Goal: Task Accomplishment & Management: Use online tool/utility

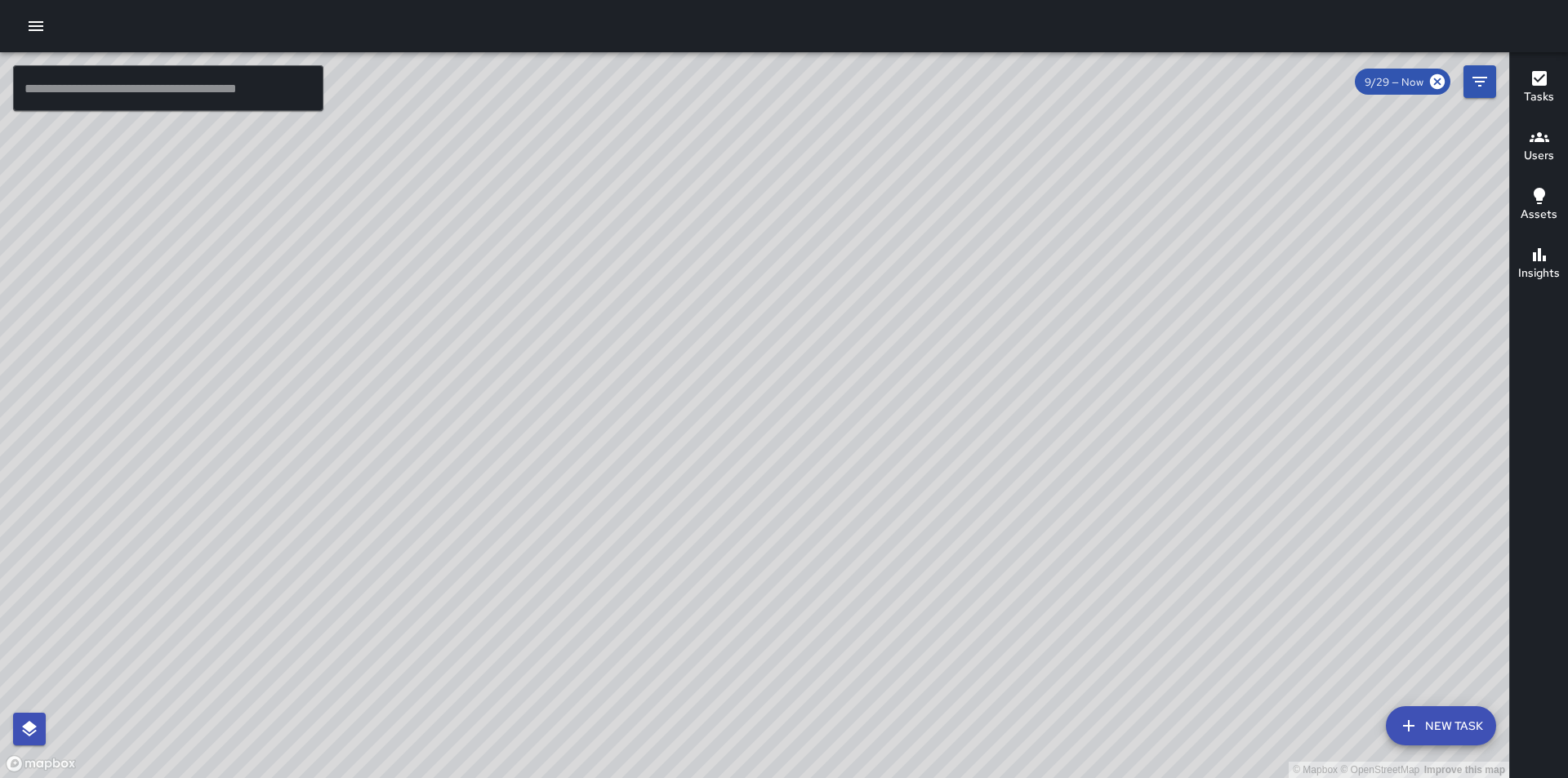
click at [33, 23] on icon "button" at bounding box center [35, 26] width 15 height 10
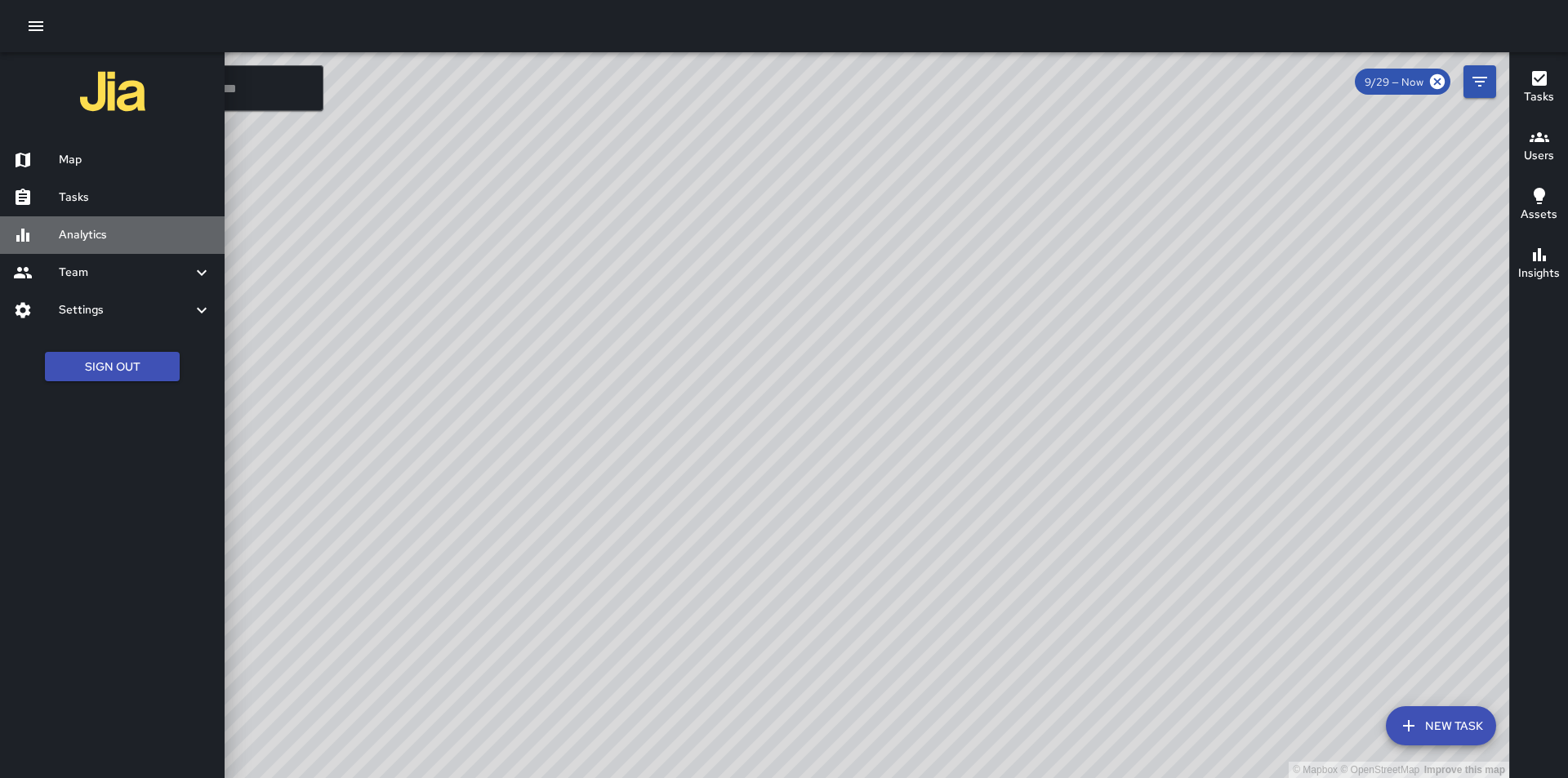
click at [42, 232] on div at bounding box center [35, 235] width 46 height 20
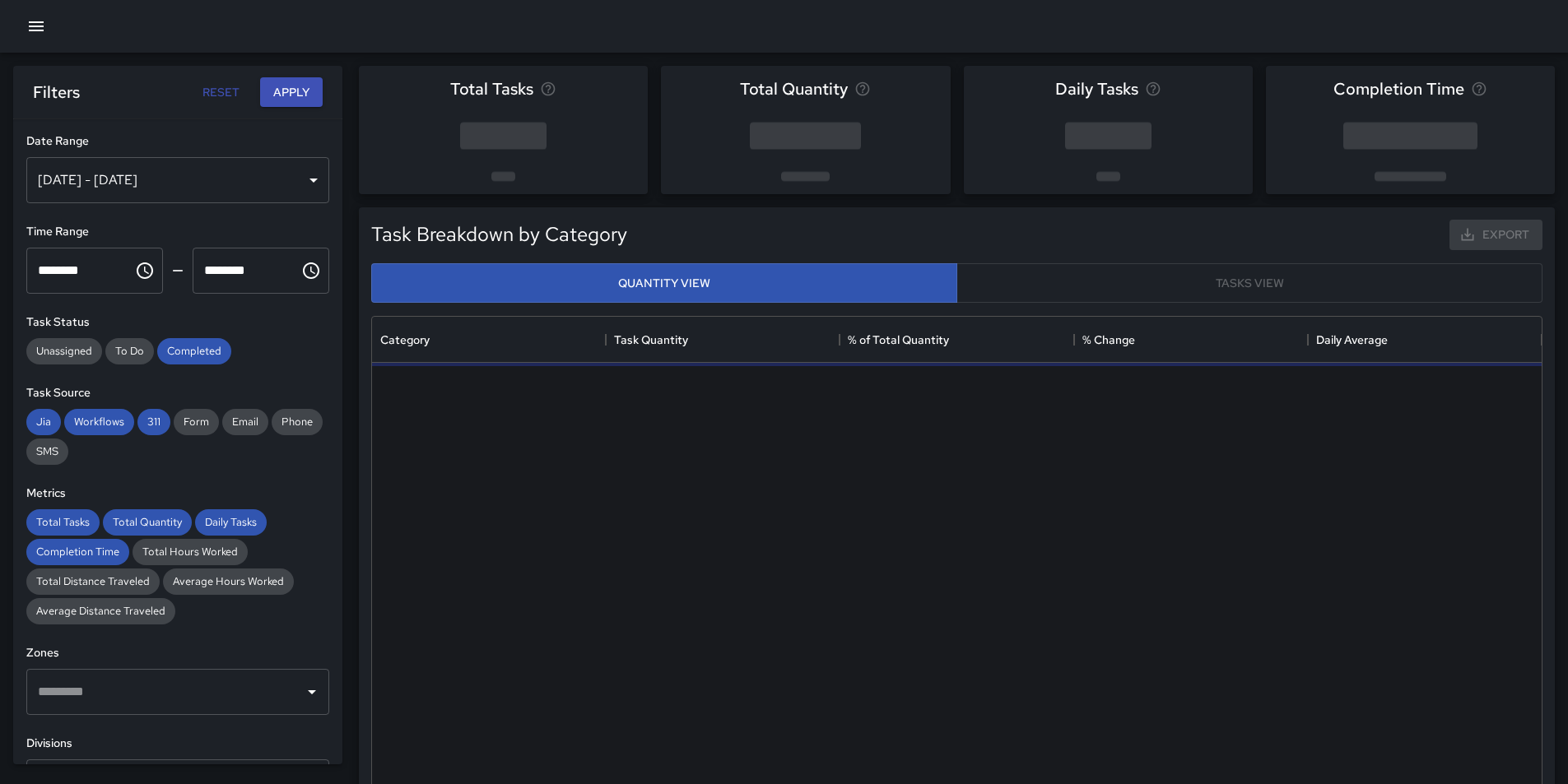
scroll to position [480, 1157]
click at [303, 176] on div "Sep 23, 2025 - Sep 29, 2025" at bounding box center [177, 180] width 303 height 46
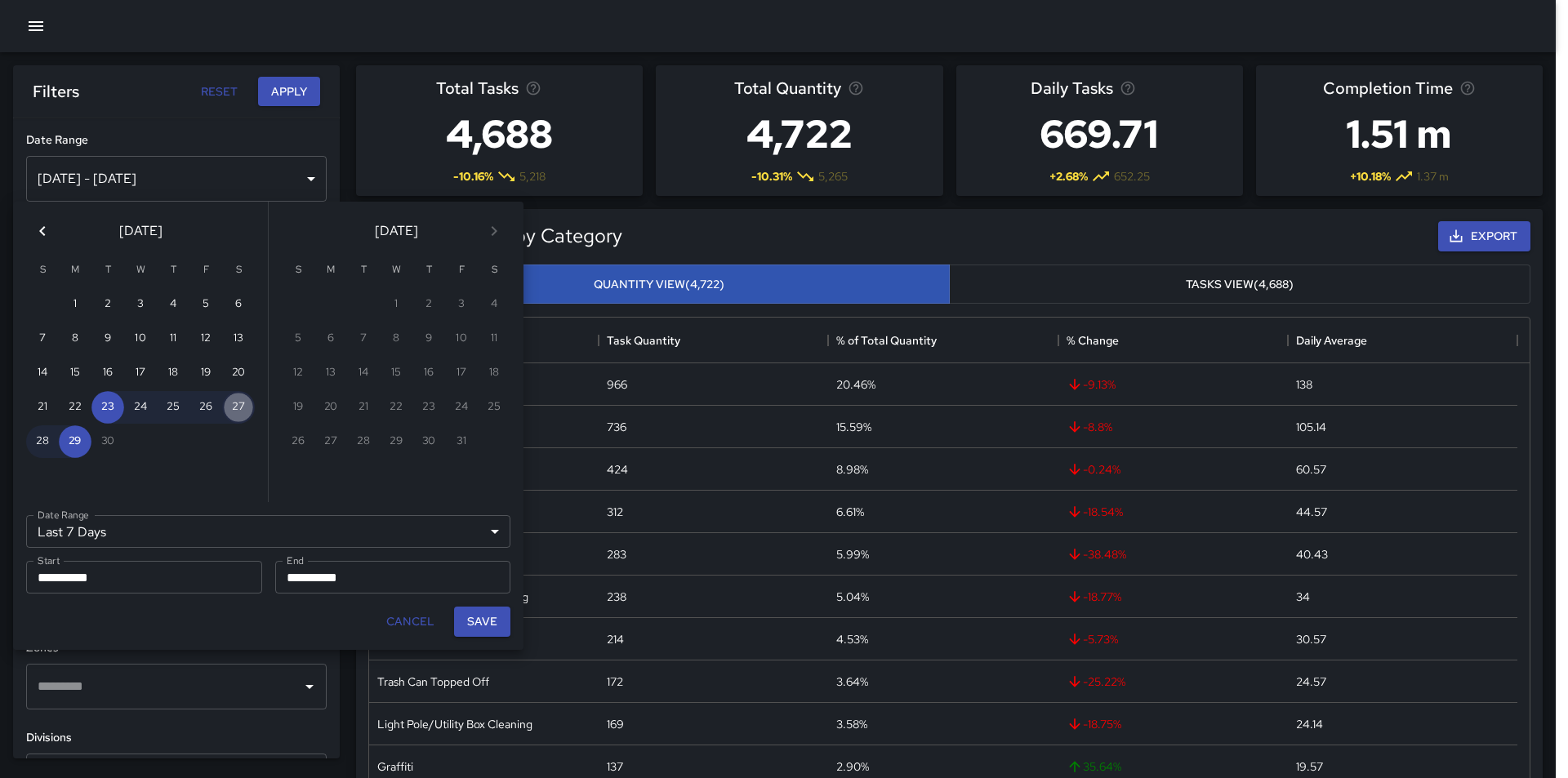
click at [239, 406] on button "27" at bounding box center [239, 408] width 33 height 33
type input "******"
type input "**********"
click at [371, 582] on input "**********" at bounding box center [387, 577] width 224 height 33
click at [44, 440] on button "28" at bounding box center [42, 441] width 33 height 33
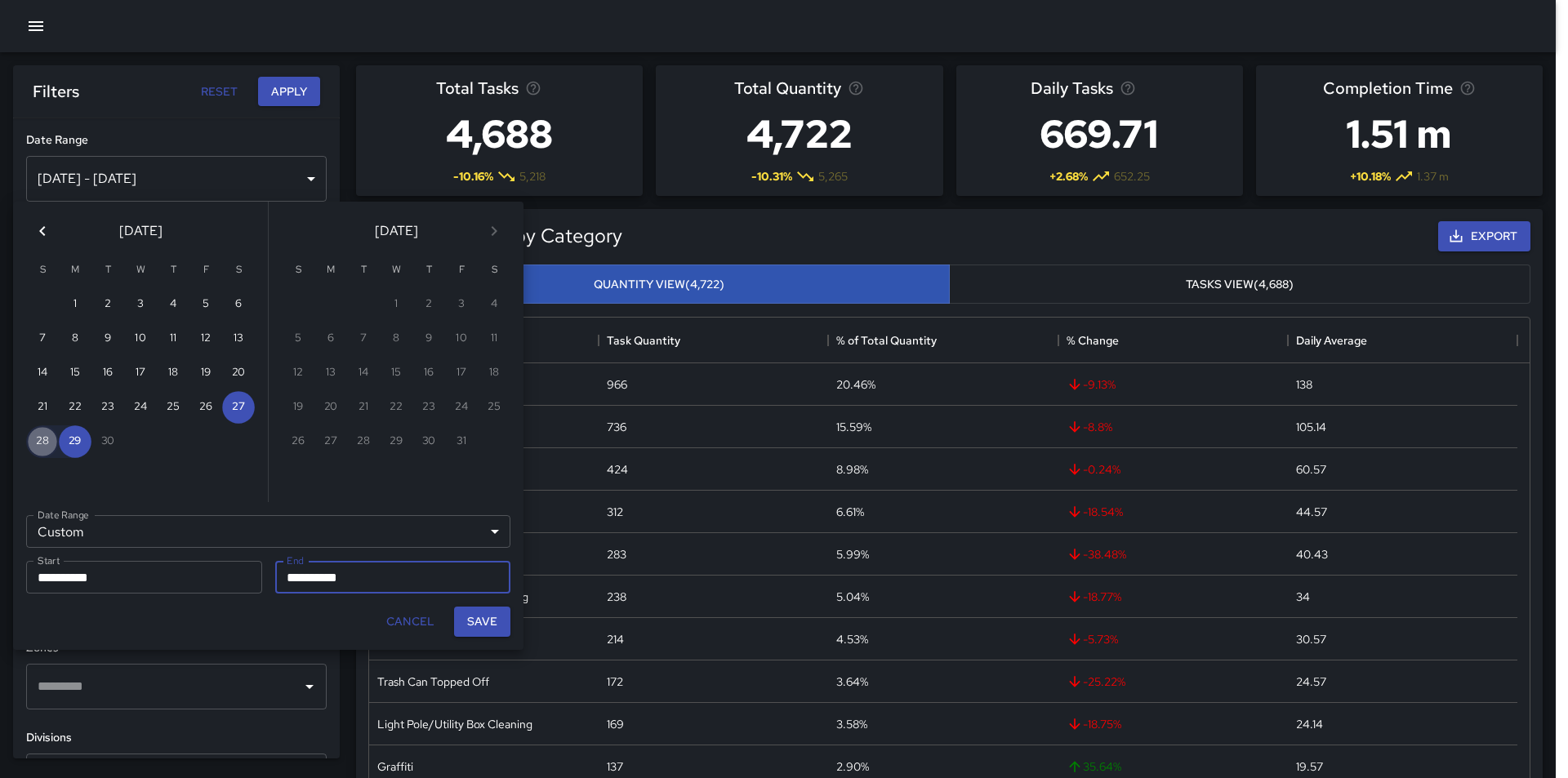
type input "**********"
click at [483, 618] on button "Save" at bounding box center [481, 621] width 56 height 30
type input "**********"
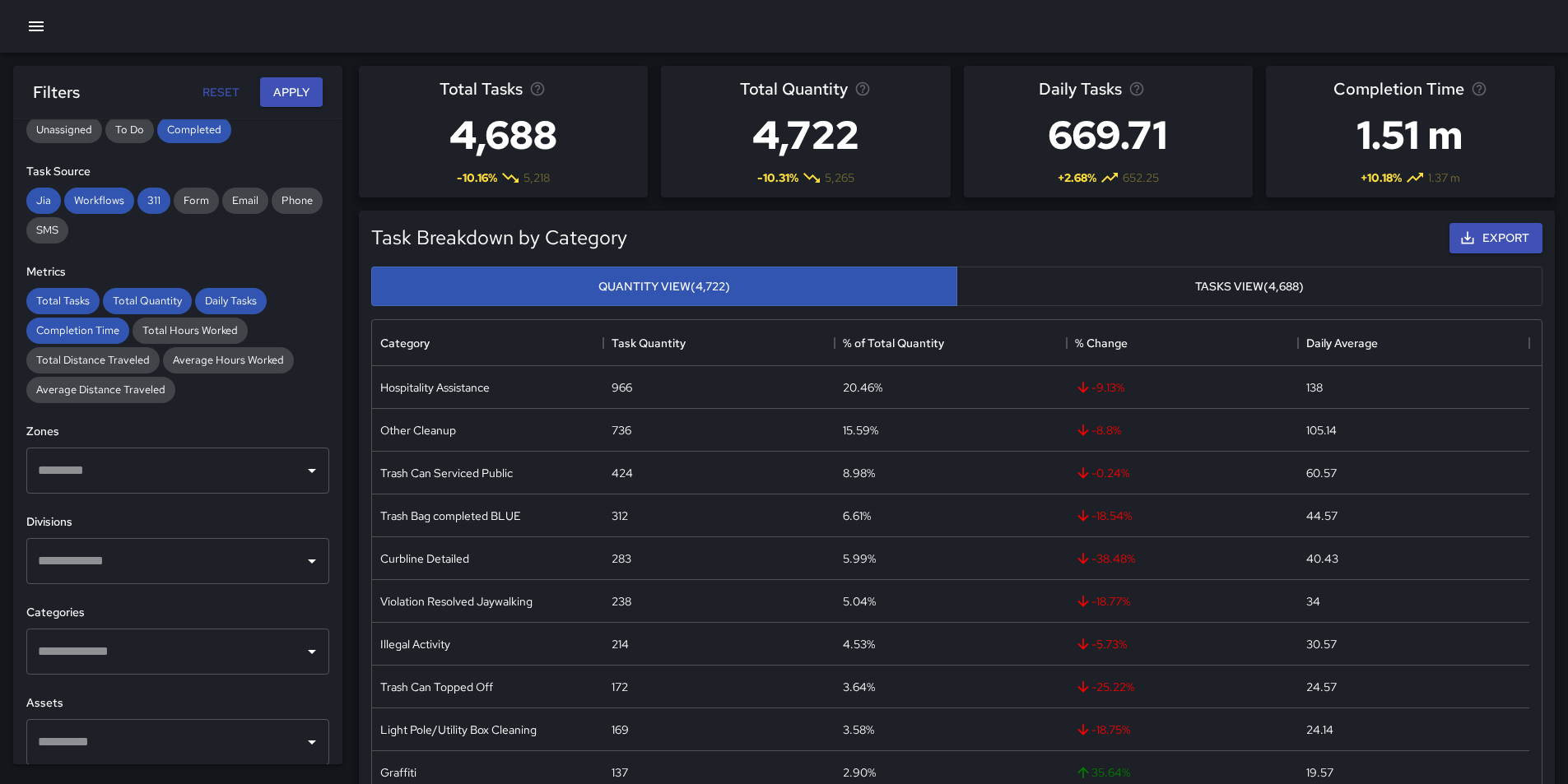
scroll to position [247, 0]
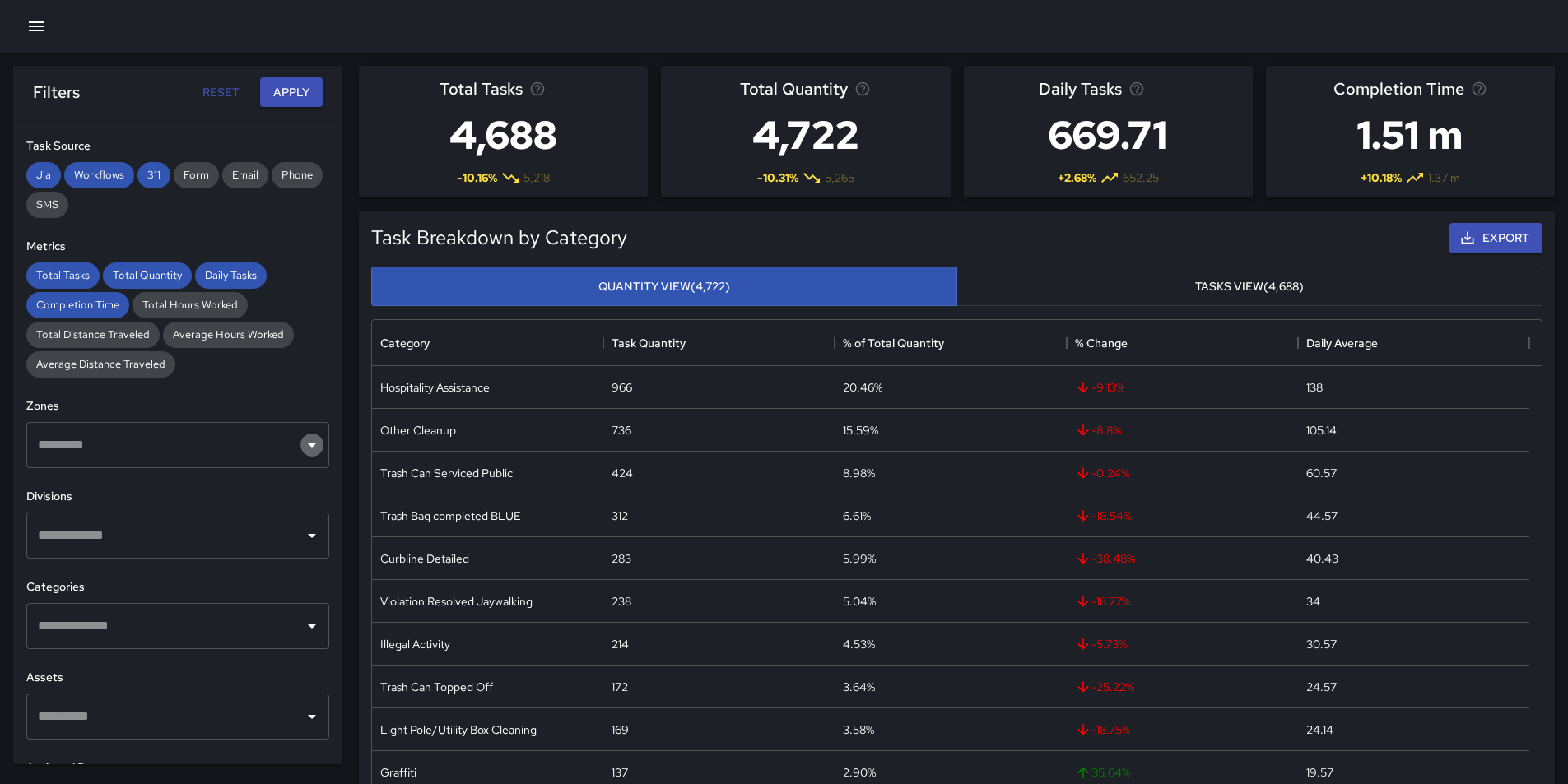
click at [308, 444] on icon "Open" at bounding box center [312, 445] width 8 height 4
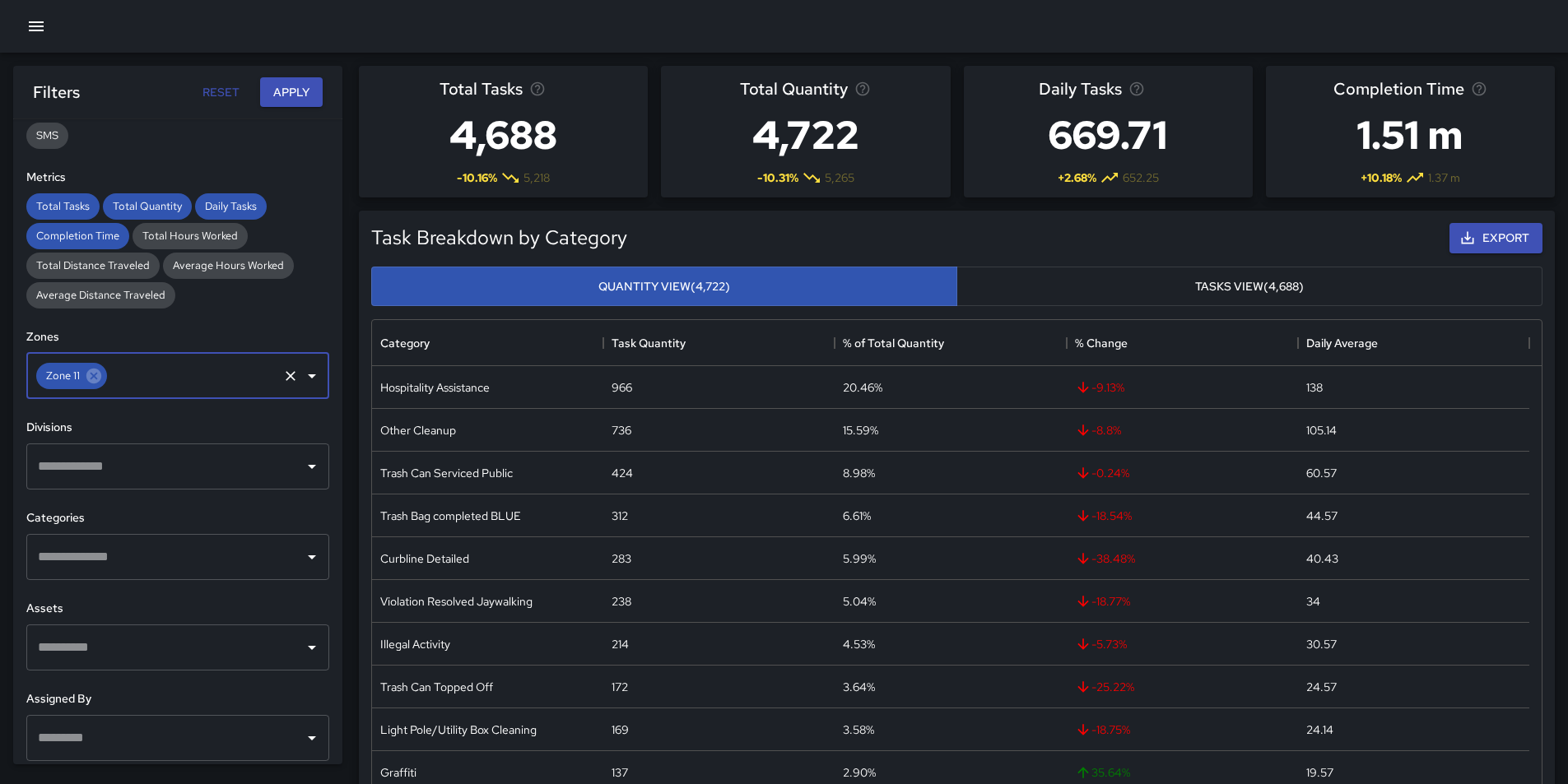
scroll to position [412, 0]
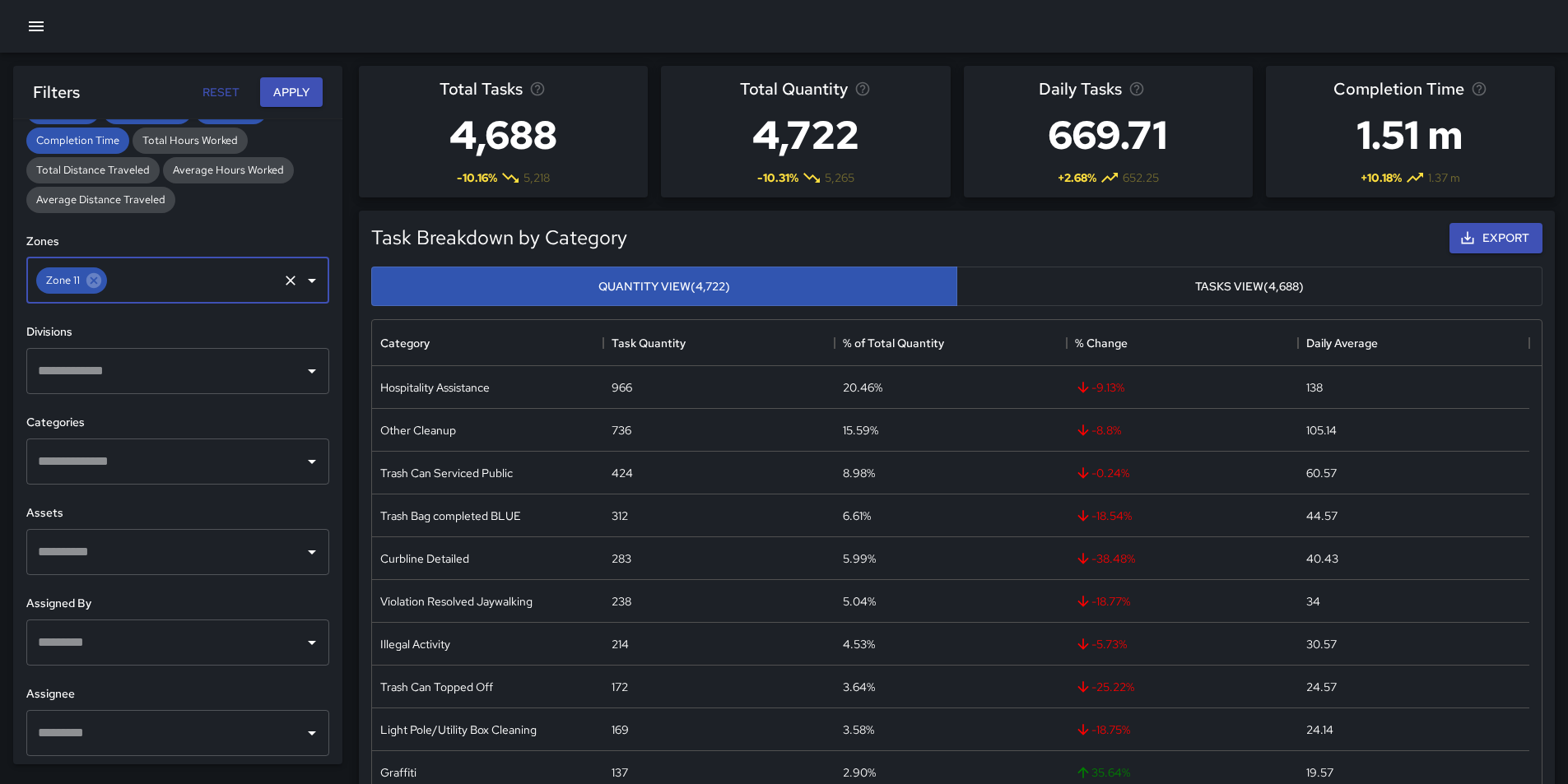
click at [302, 373] on icon "Open" at bounding box center [312, 371] width 20 height 20
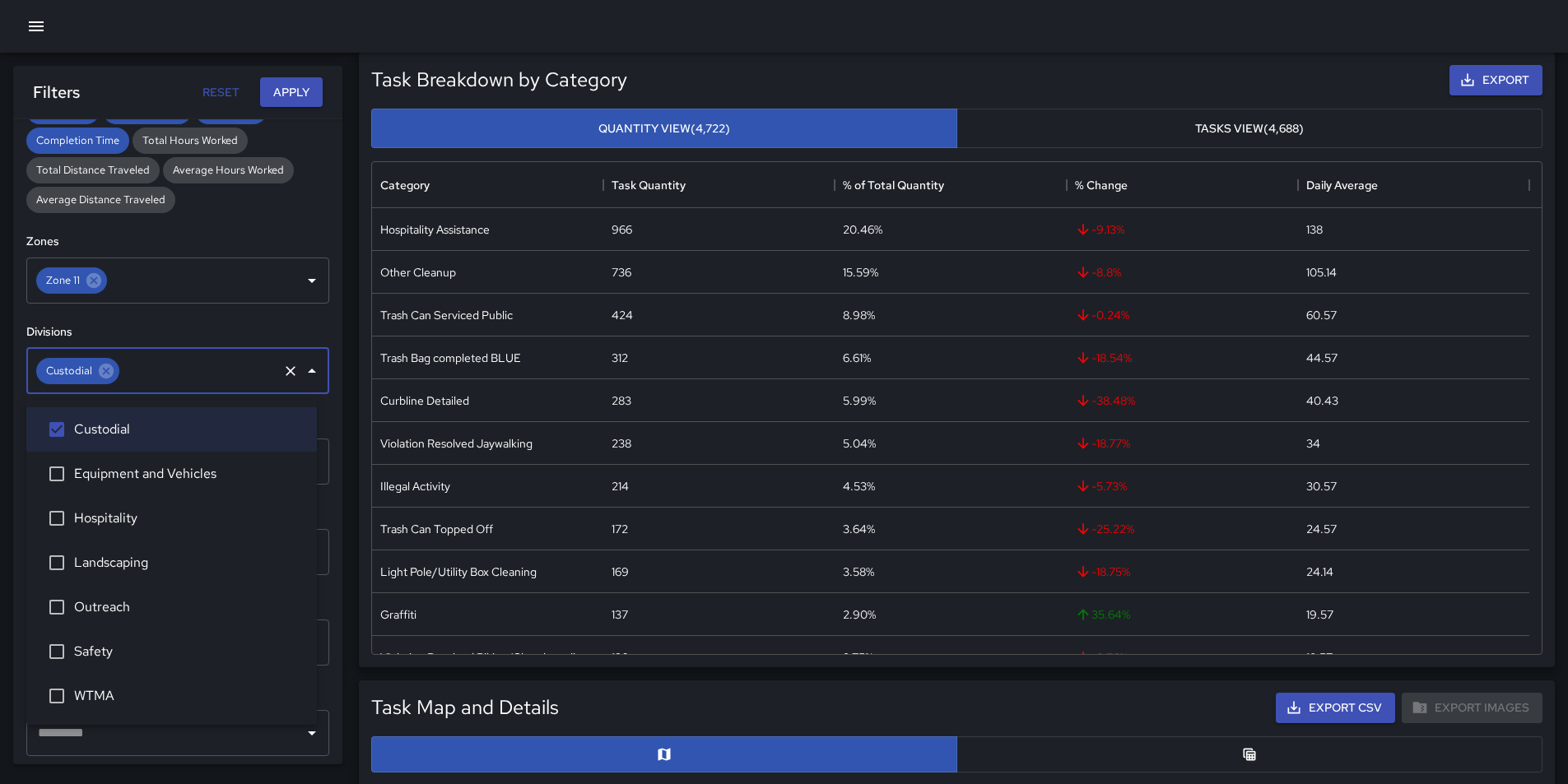
scroll to position [165, 0]
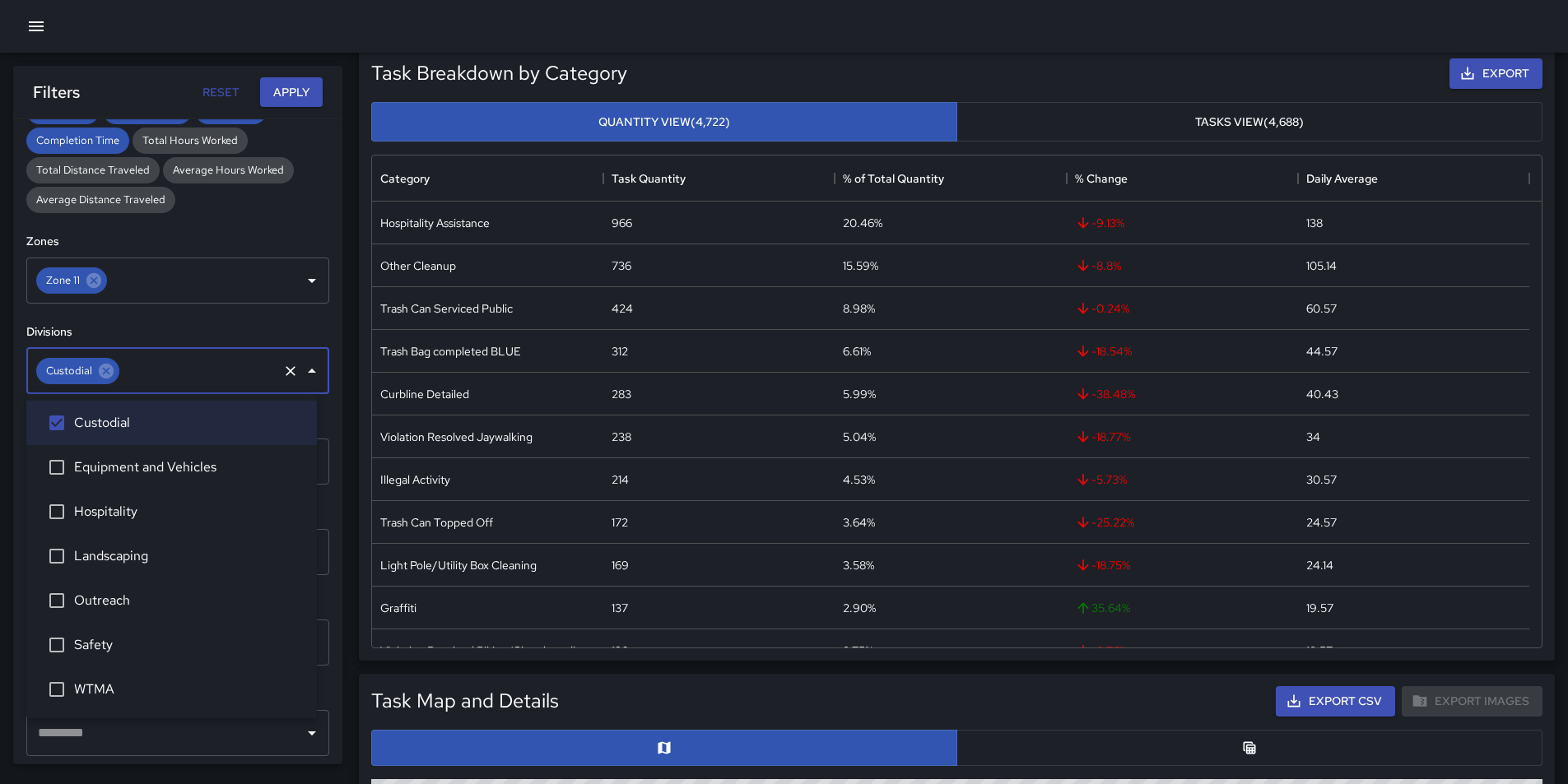
click at [319, 515] on div "**********" at bounding box center [177, 442] width 329 height 645
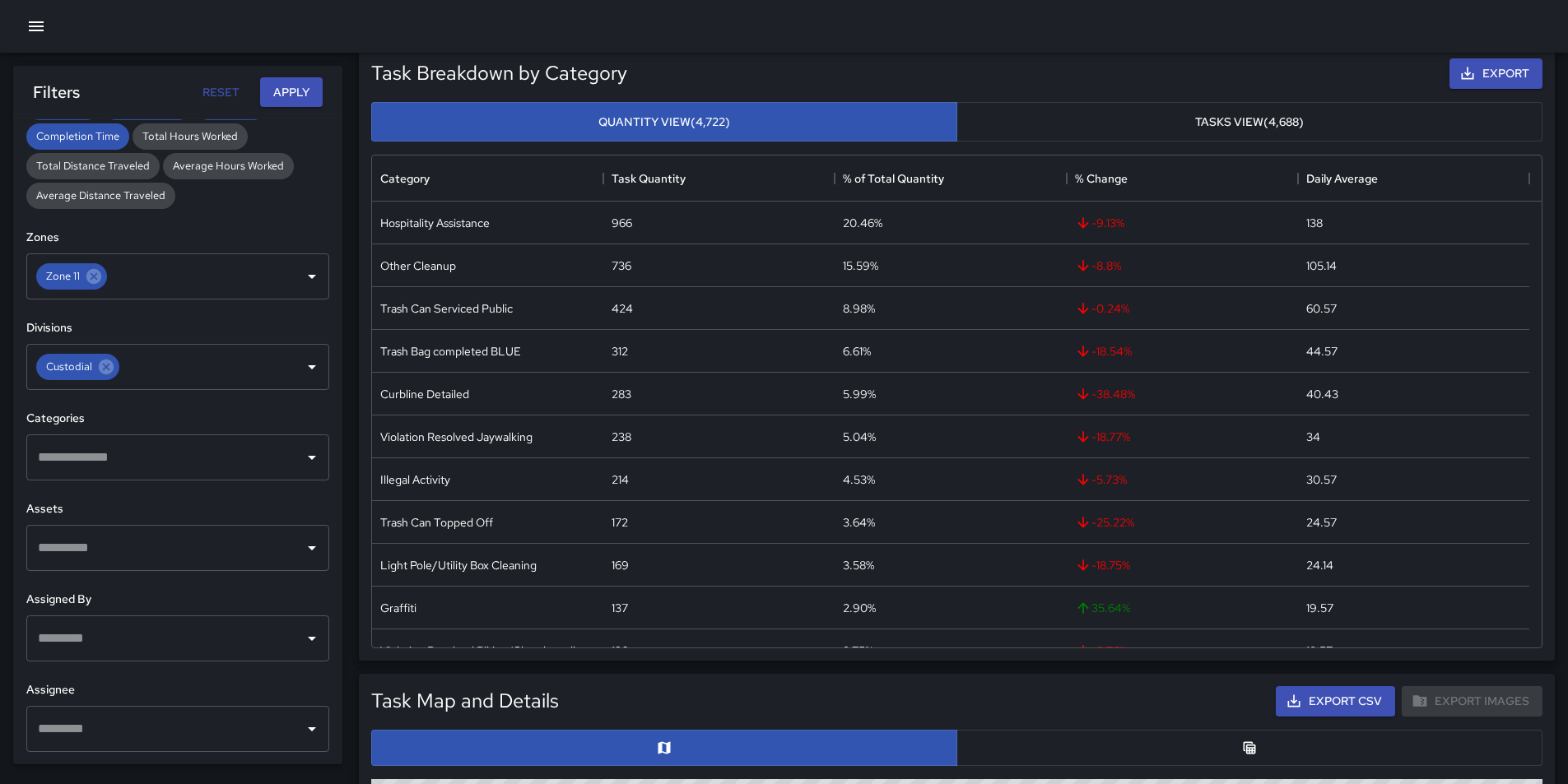
scroll to position [416, 0]
click at [297, 86] on button "Apply" at bounding box center [291, 92] width 63 height 31
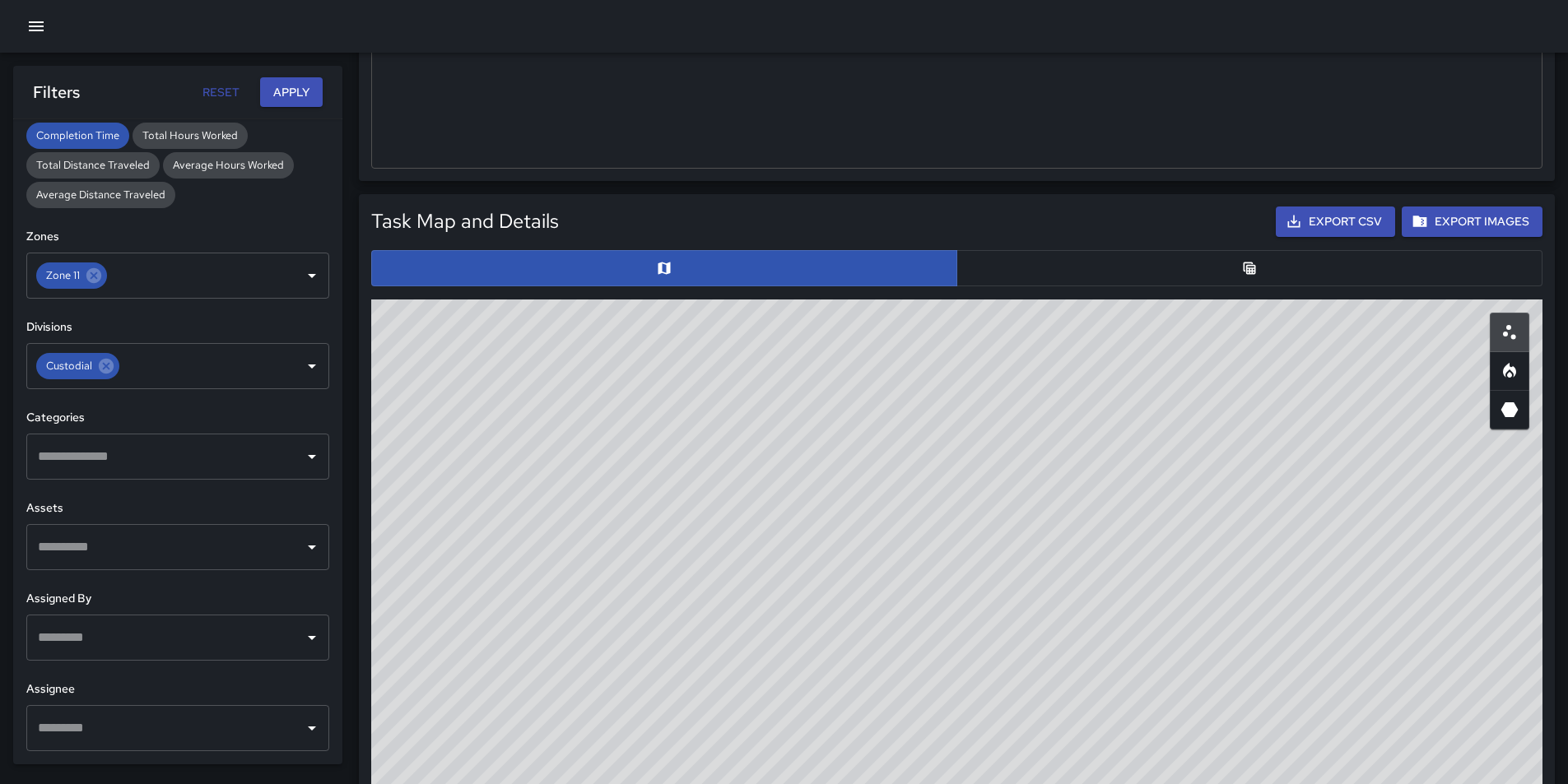
scroll to position [740, 0]
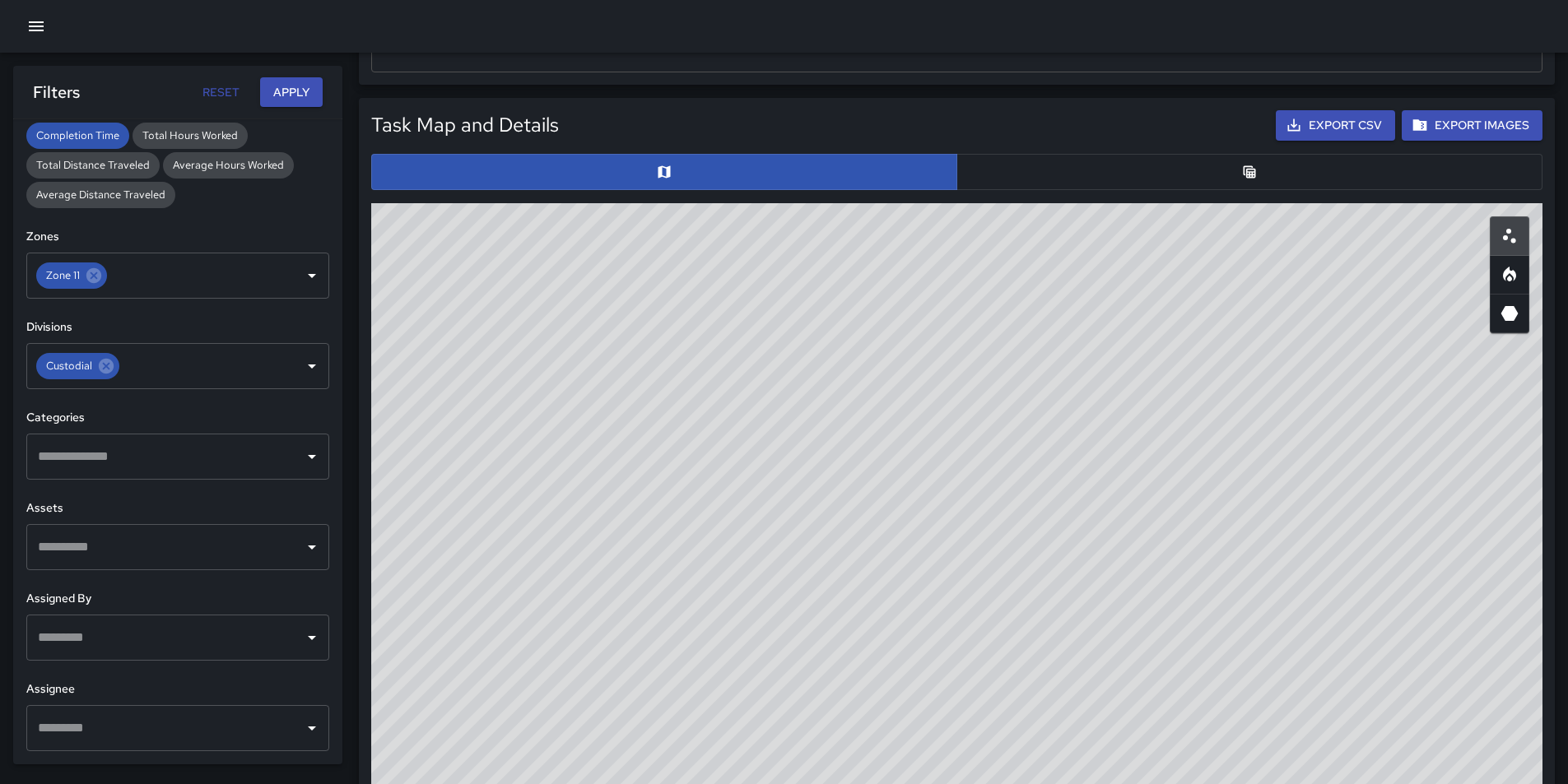
drag, startPoint x: 986, startPoint y: 452, endPoint x: 762, endPoint y: 489, distance: 227.0
click at [762, 489] on div "© Mapbox © OpenStreetMap Improve this map" at bounding box center [956, 532] width 1171 height 658
drag, startPoint x: 841, startPoint y: 434, endPoint x: 773, endPoint y: 413, distance: 71.2
click at [773, 413] on div "© Mapbox © OpenStreetMap Improve this map" at bounding box center [956, 532] width 1171 height 658
drag, startPoint x: 782, startPoint y: 653, endPoint x: 762, endPoint y: 501, distance: 153.3
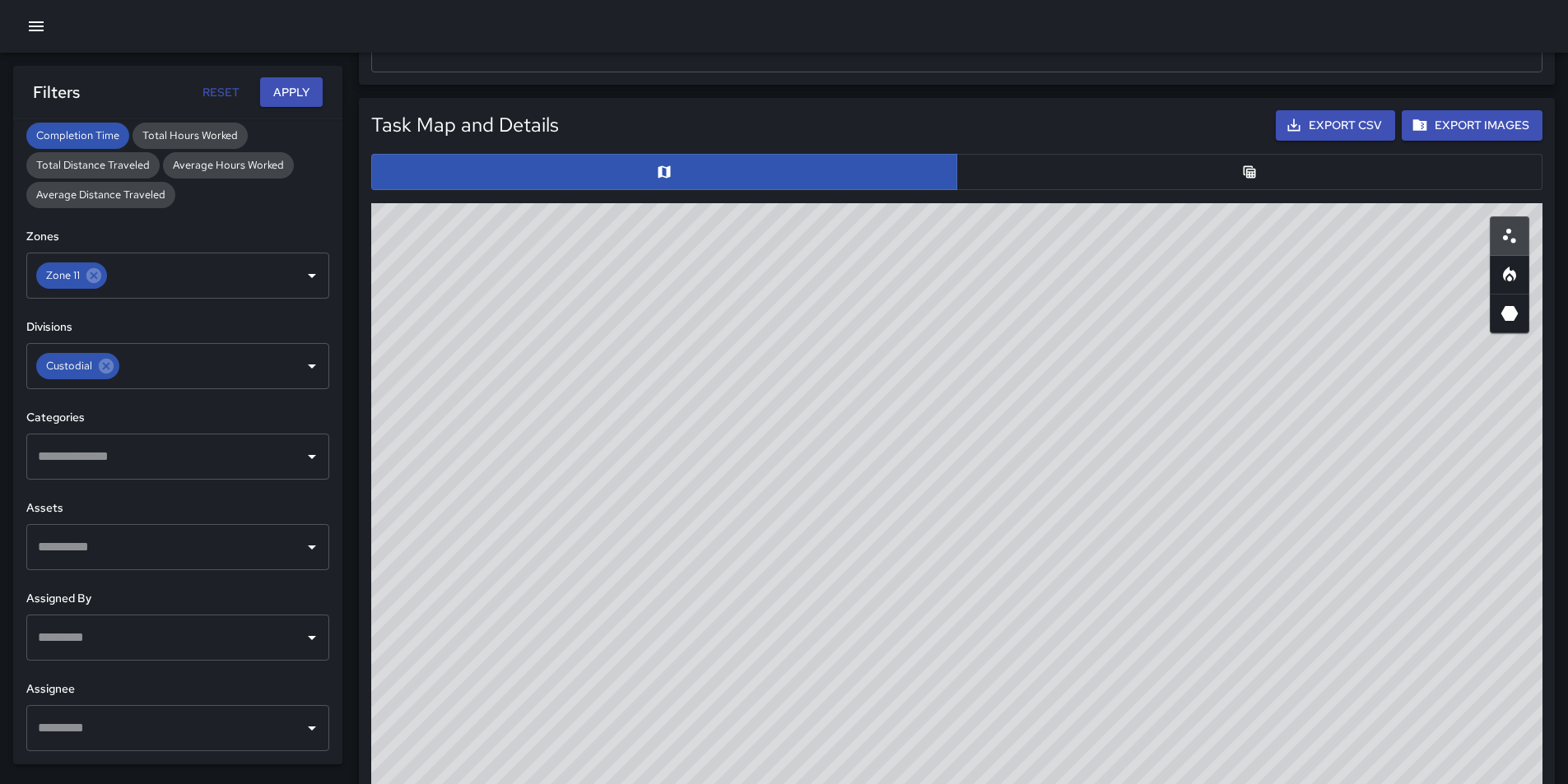
click at [762, 501] on div "© Mapbox © OpenStreetMap Improve this map" at bounding box center [956, 532] width 1171 height 658
click at [746, 514] on div "© Mapbox © OpenStreetMap Improve this map" at bounding box center [956, 532] width 1171 height 658
click at [745, 515] on div "© Mapbox © OpenStreetMap Improve this map" at bounding box center [956, 532] width 1171 height 658
click at [745, 481] on div "© Mapbox © OpenStreetMap Improve this map" at bounding box center [956, 532] width 1171 height 658
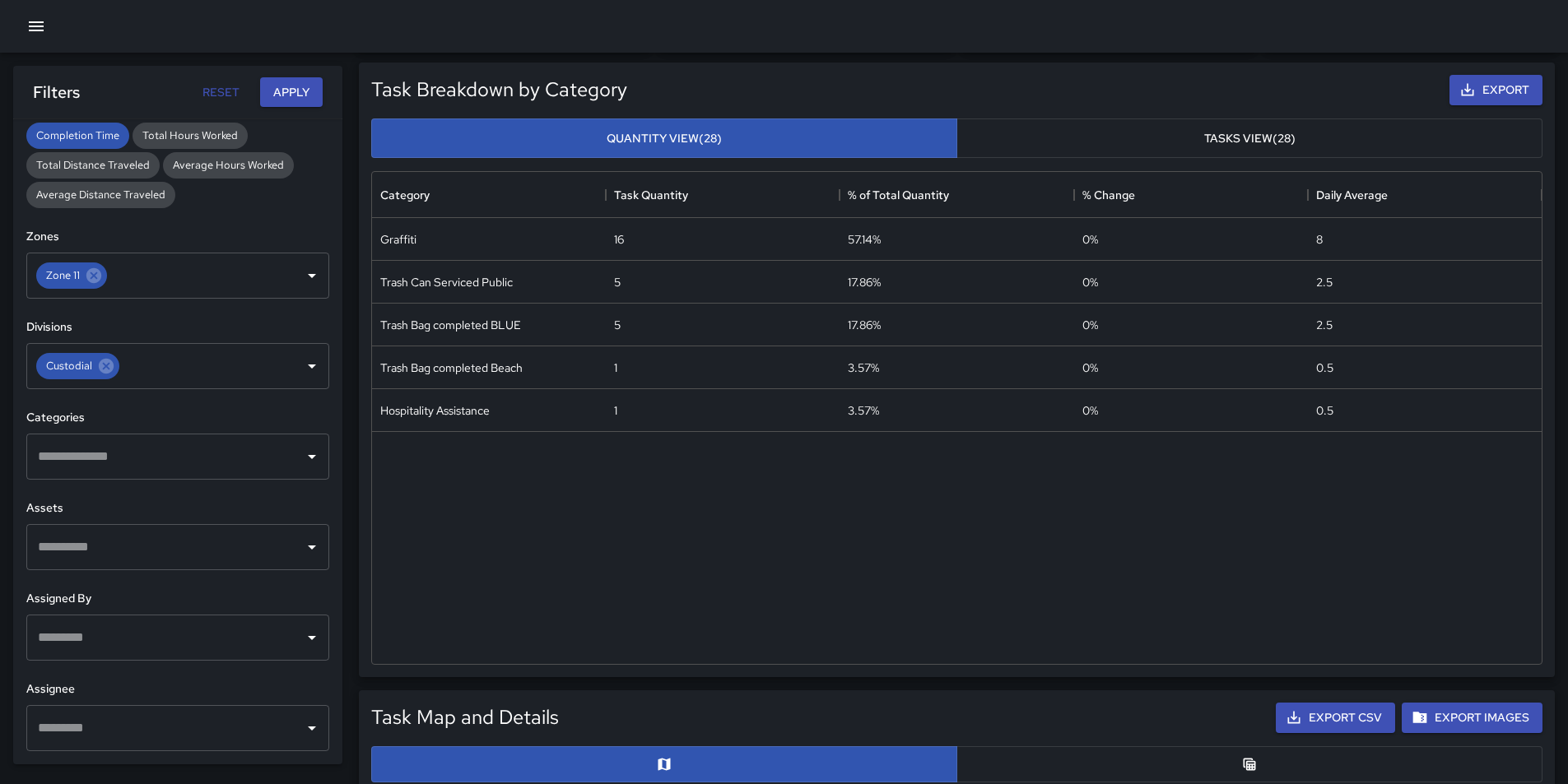
scroll to position [0, 0]
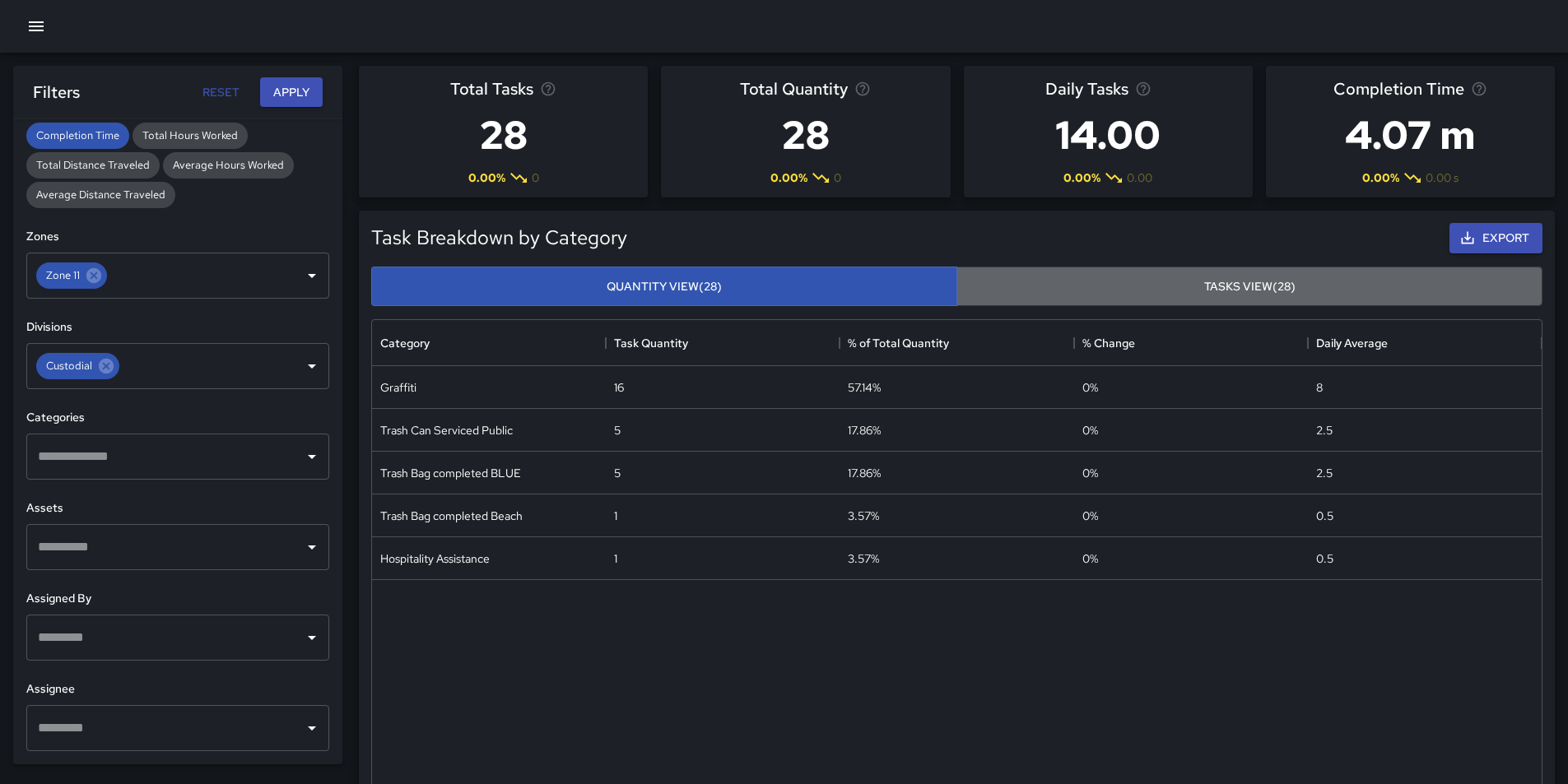
click at [1233, 284] on button "Tasks View (28)" at bounding box center [1250, 287] width 586 height 40
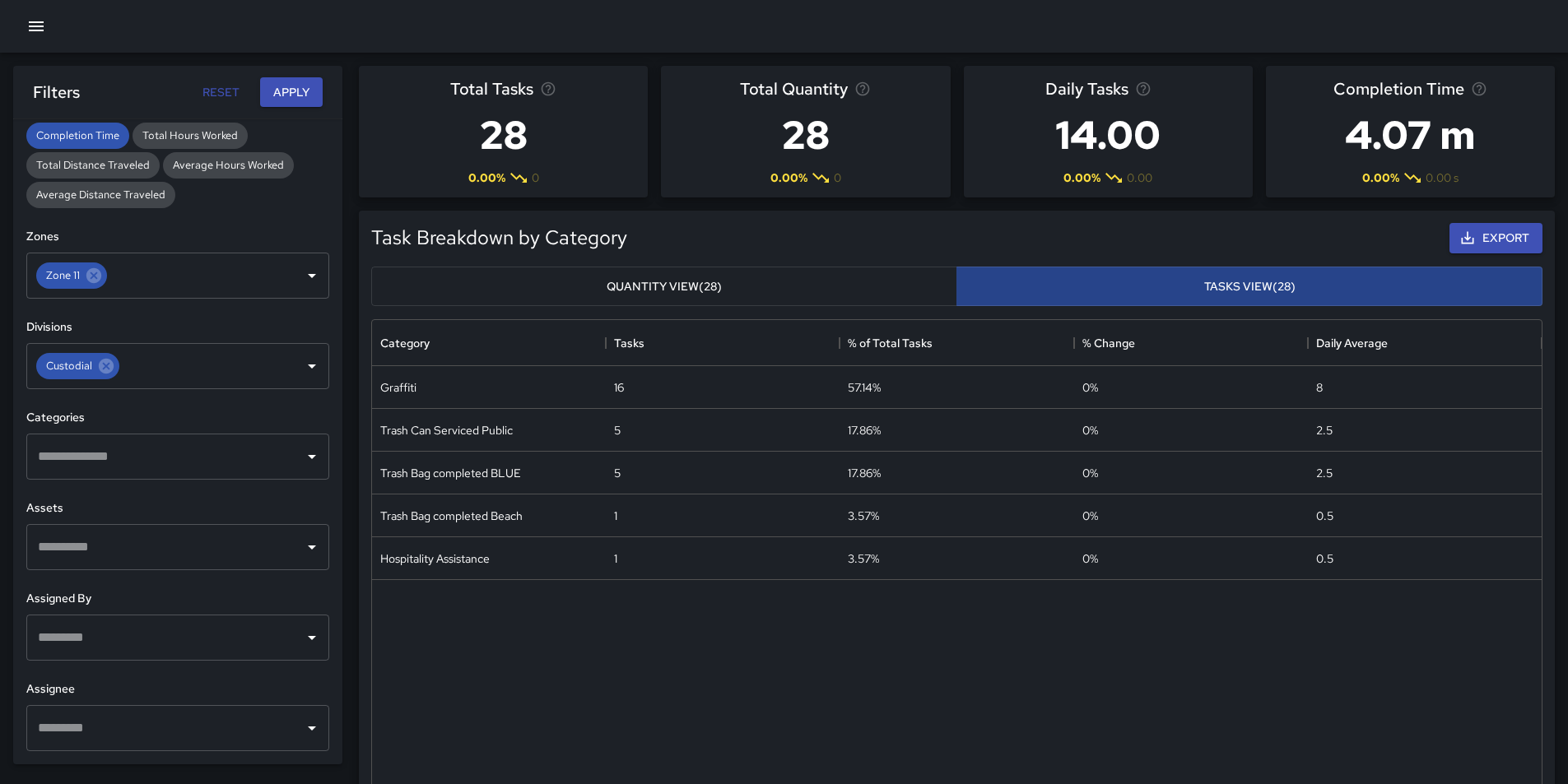
click at [1225, 293] on button "Tasks View (28)" at bounding box center [1250, 287] width 586 height 40
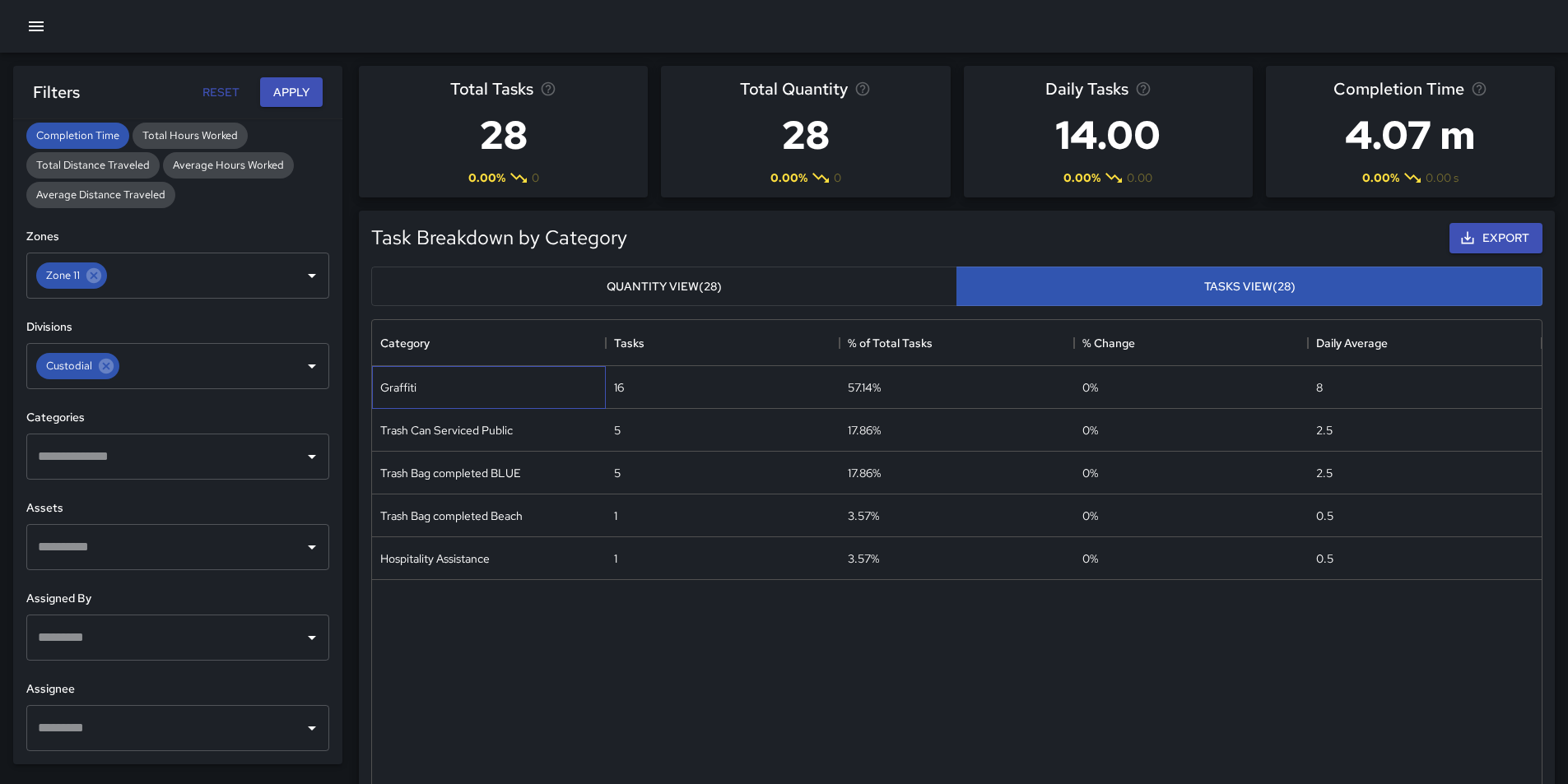
click at [522, 392] on div "Graffiti" at bounding box center [489, 387] width 234 height 43
click at [726, 288] on button "Quantity View (28)" at bounding box center [664, 287] width 586 height 40
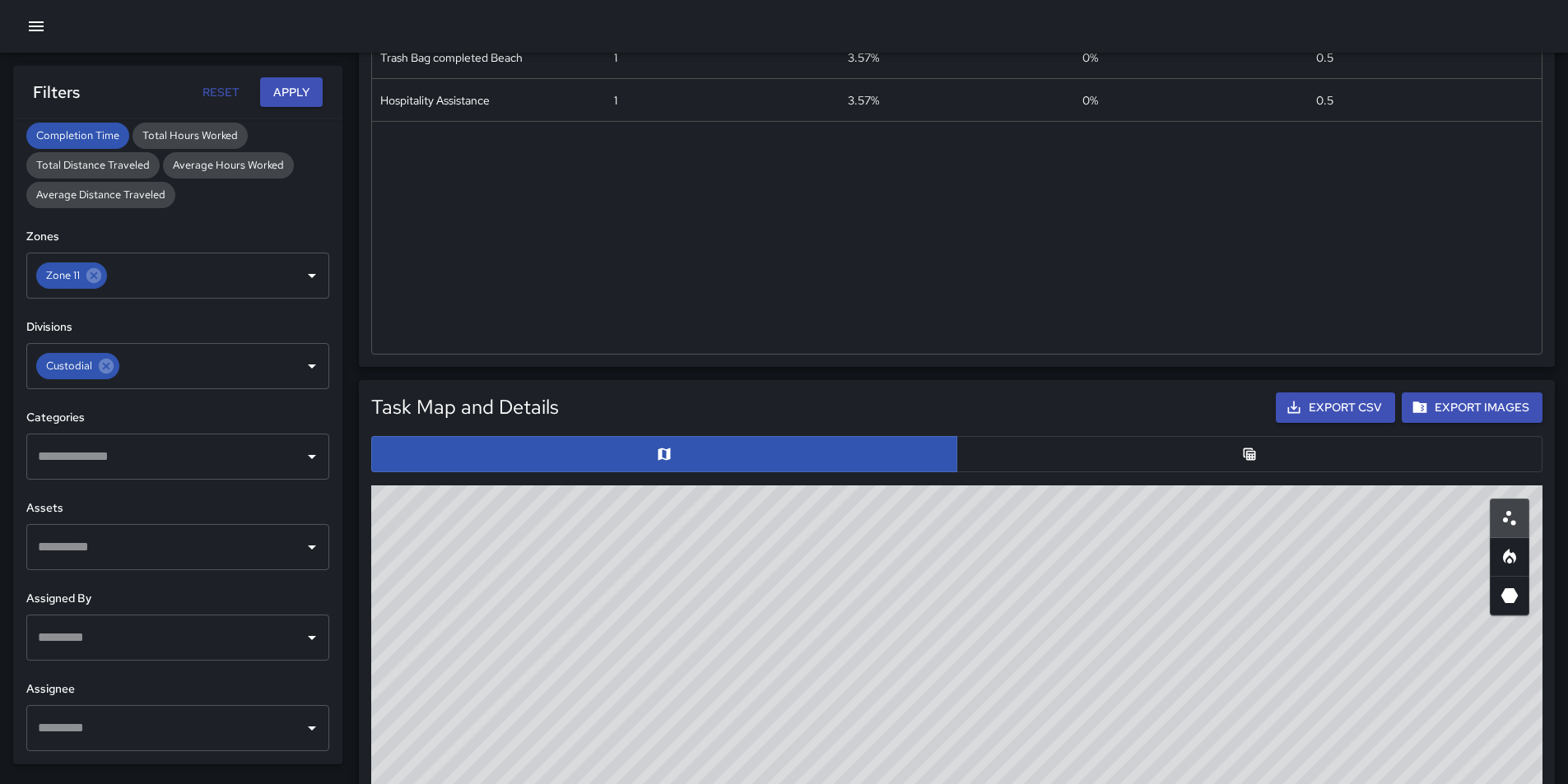
scroll to position [494, 0]
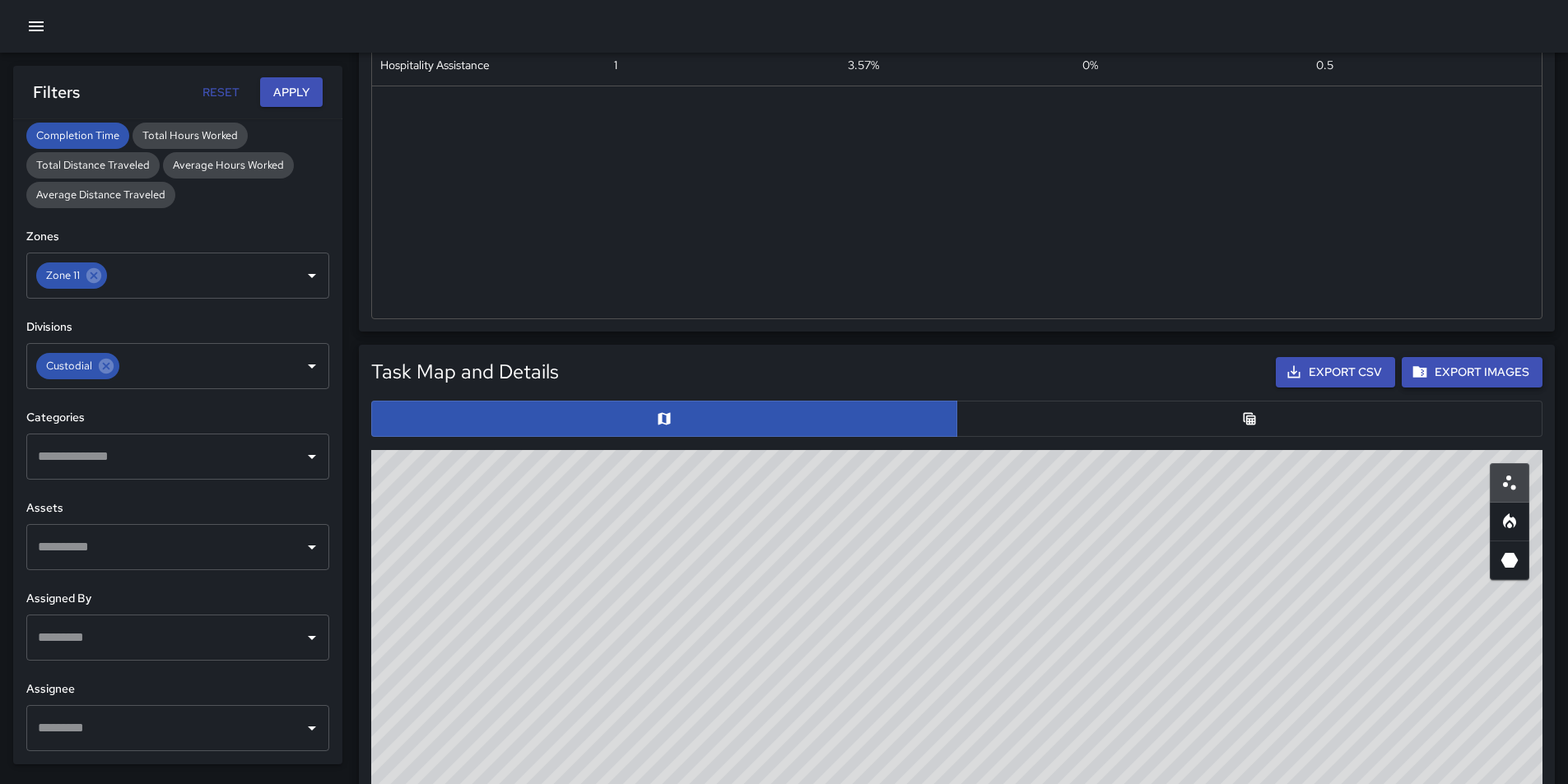
click at [1455, 376] on button "Export Images" at bounding box center [1471, 372] width 140 height 31
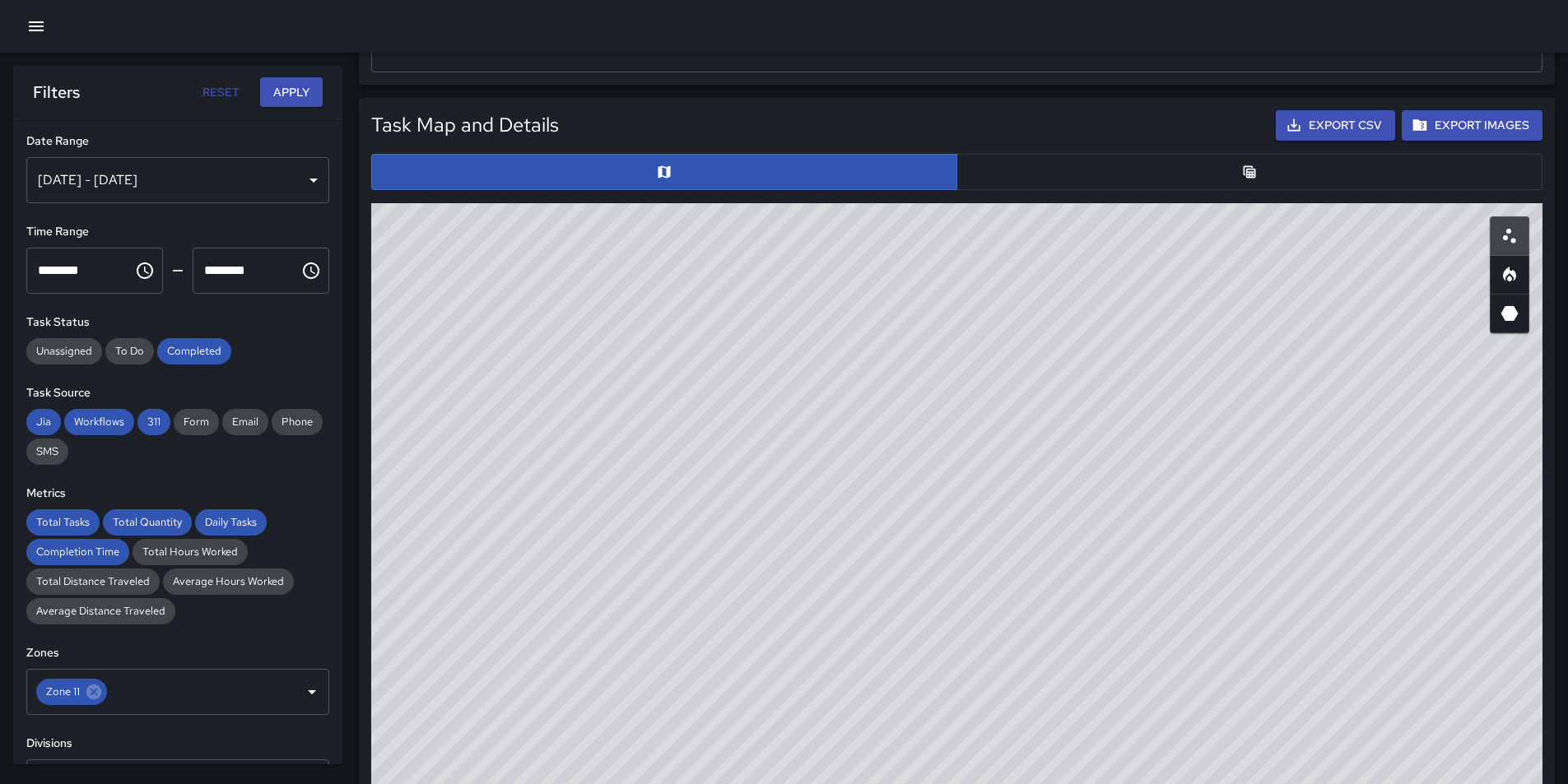
scroll to position [494, 0]
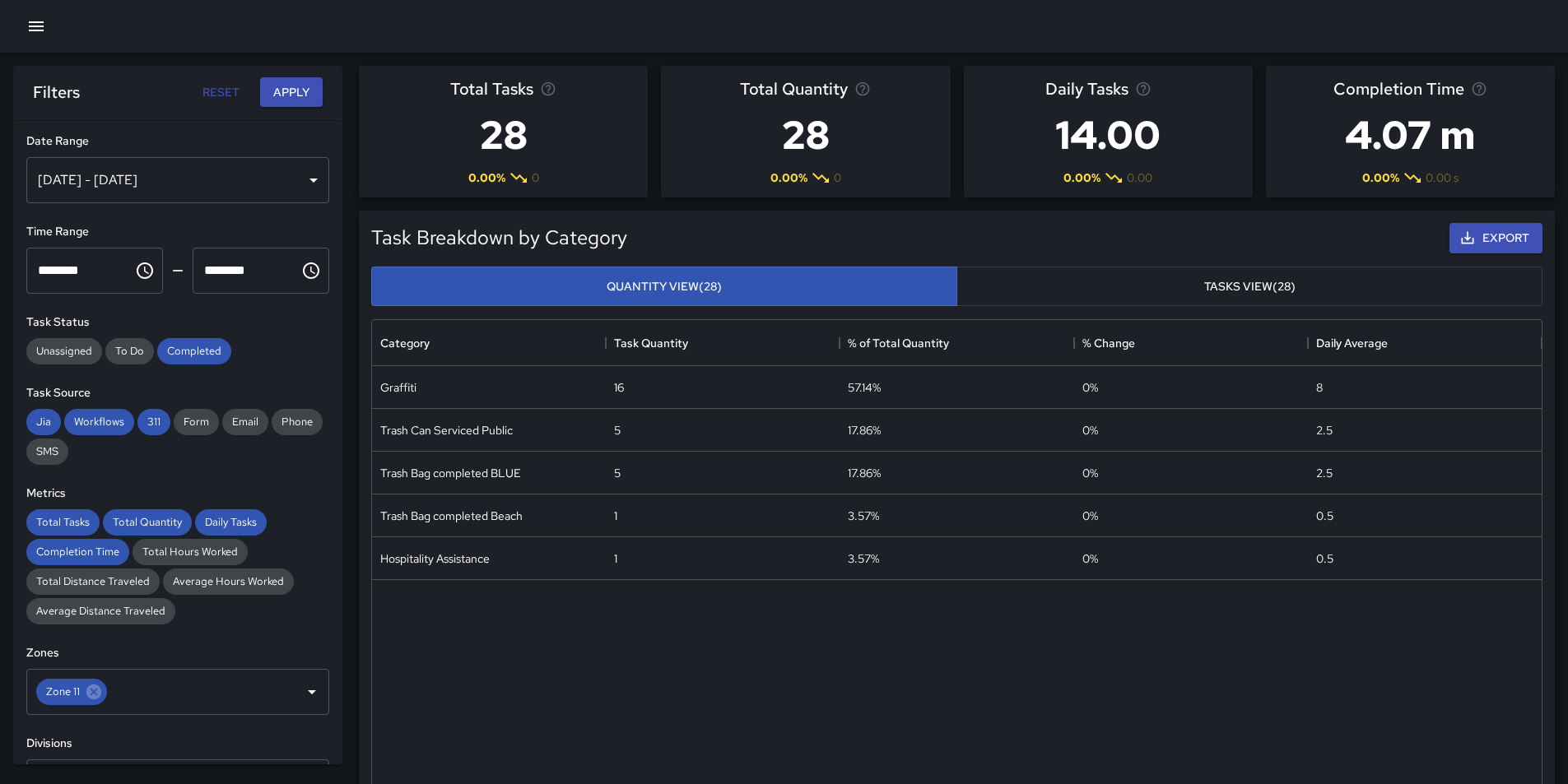
click at [1284, 284] on button "Tasks View (28)" at bounding box center [1250, 287] width 586 height 40
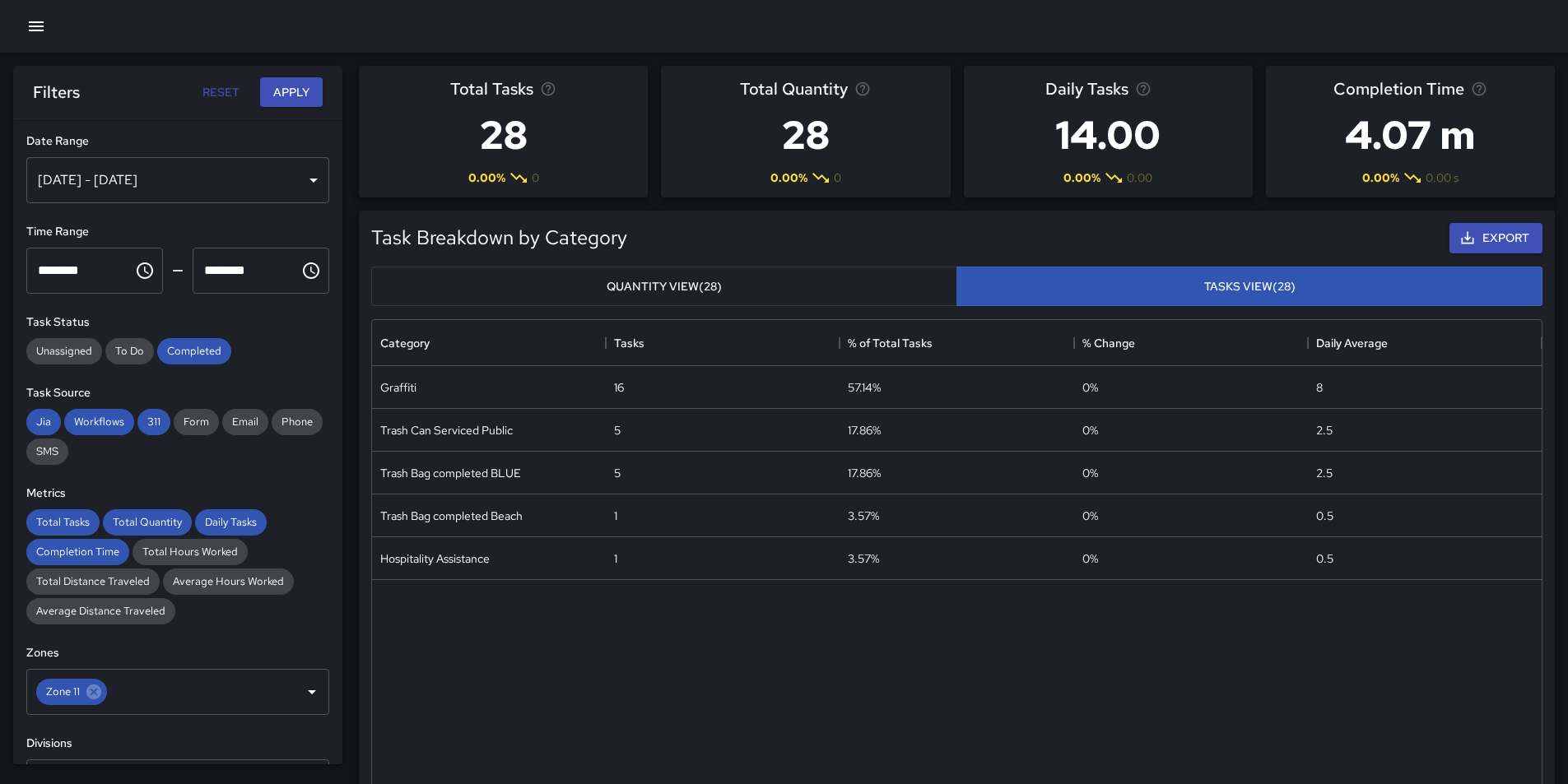
click at [834, 282] on button "Quantity View (28)" at bounding box center [664, 287] width 586 height 40
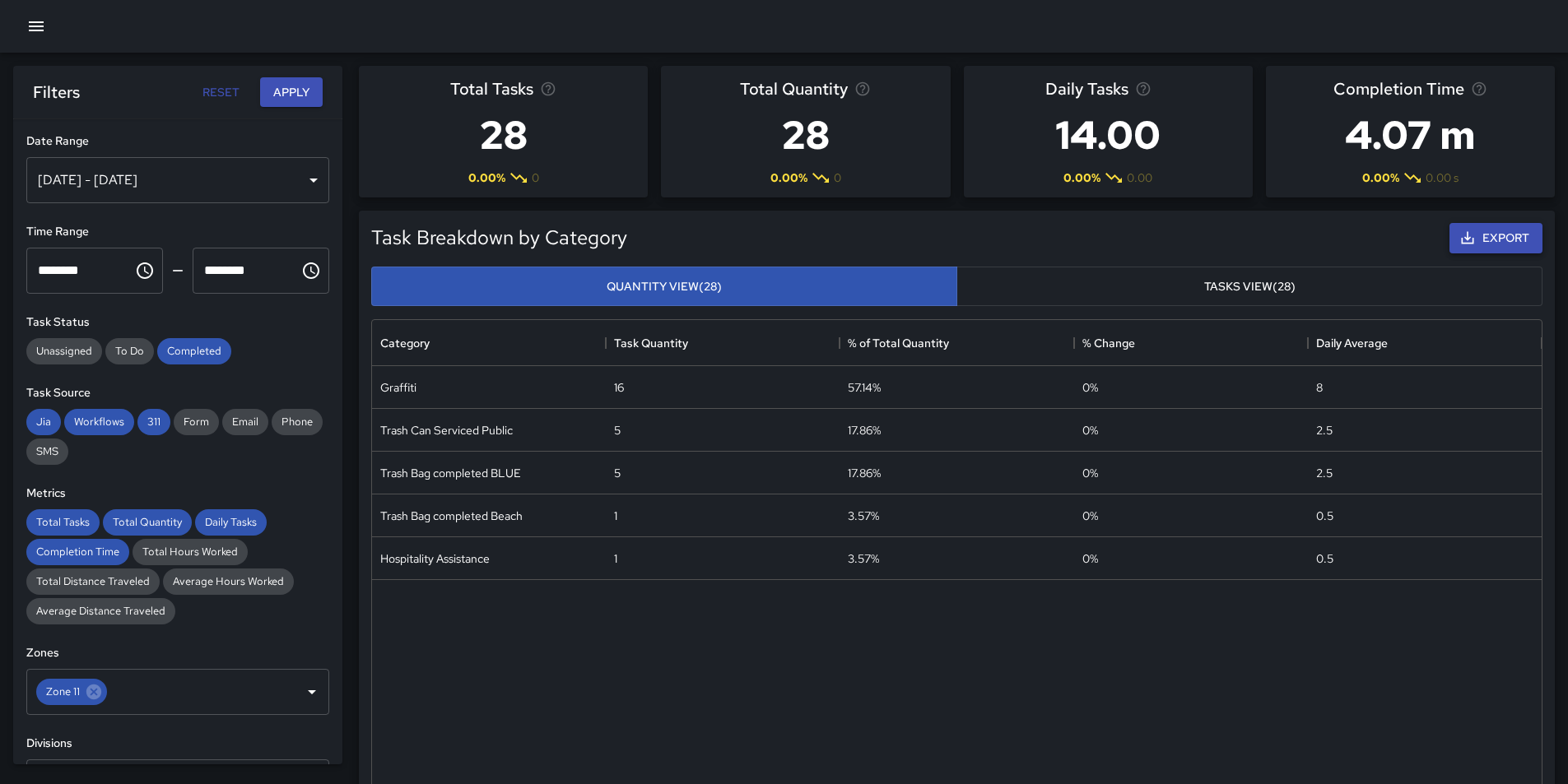
click at [1516, 235] on button "Export" at bounding box center [1496, 238] width 93 height 31
